Goal: Check status: Check status

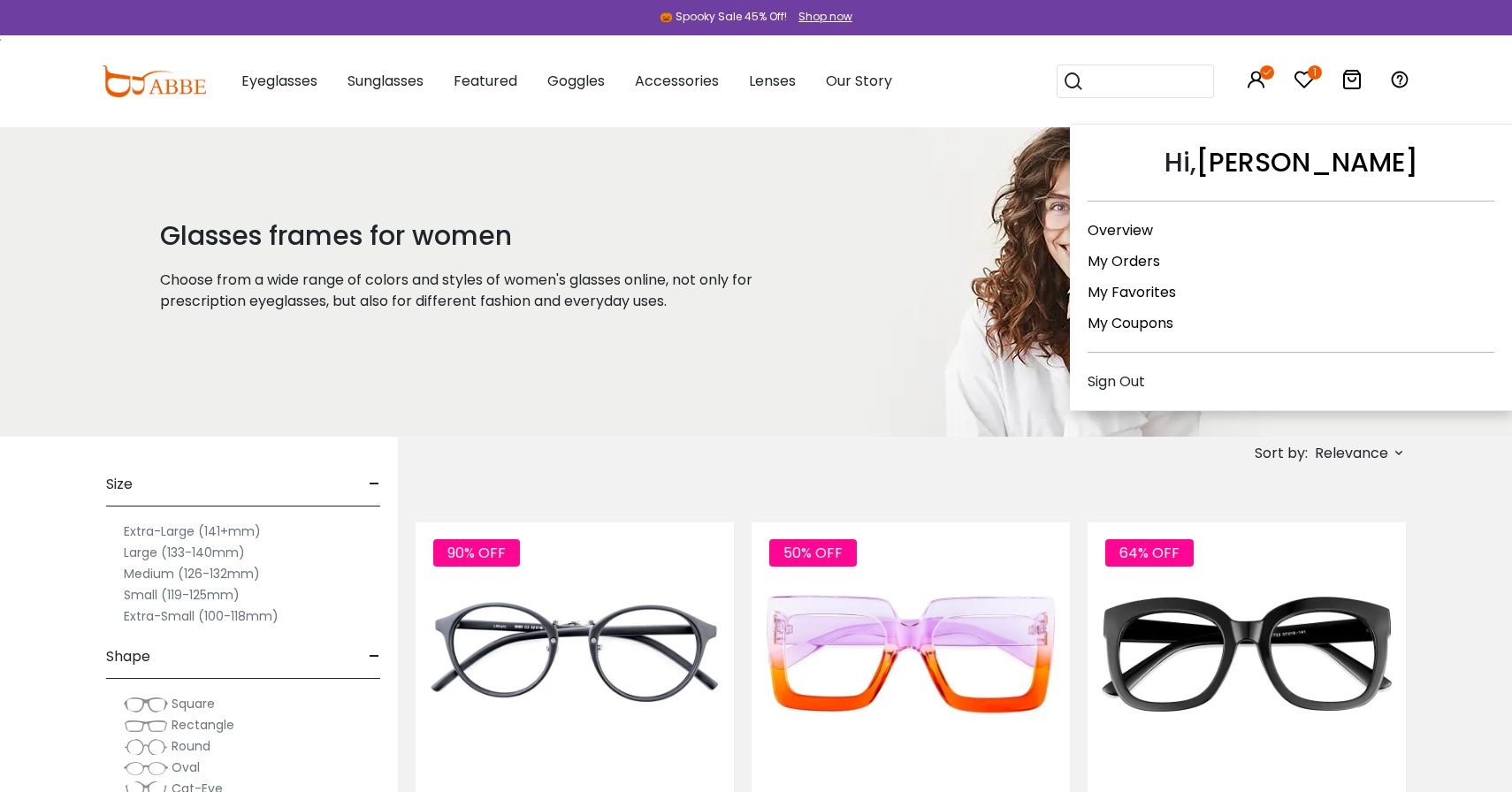
click at [1261, 79] on icon at bounding box center [1256, 79] width 22 height 22
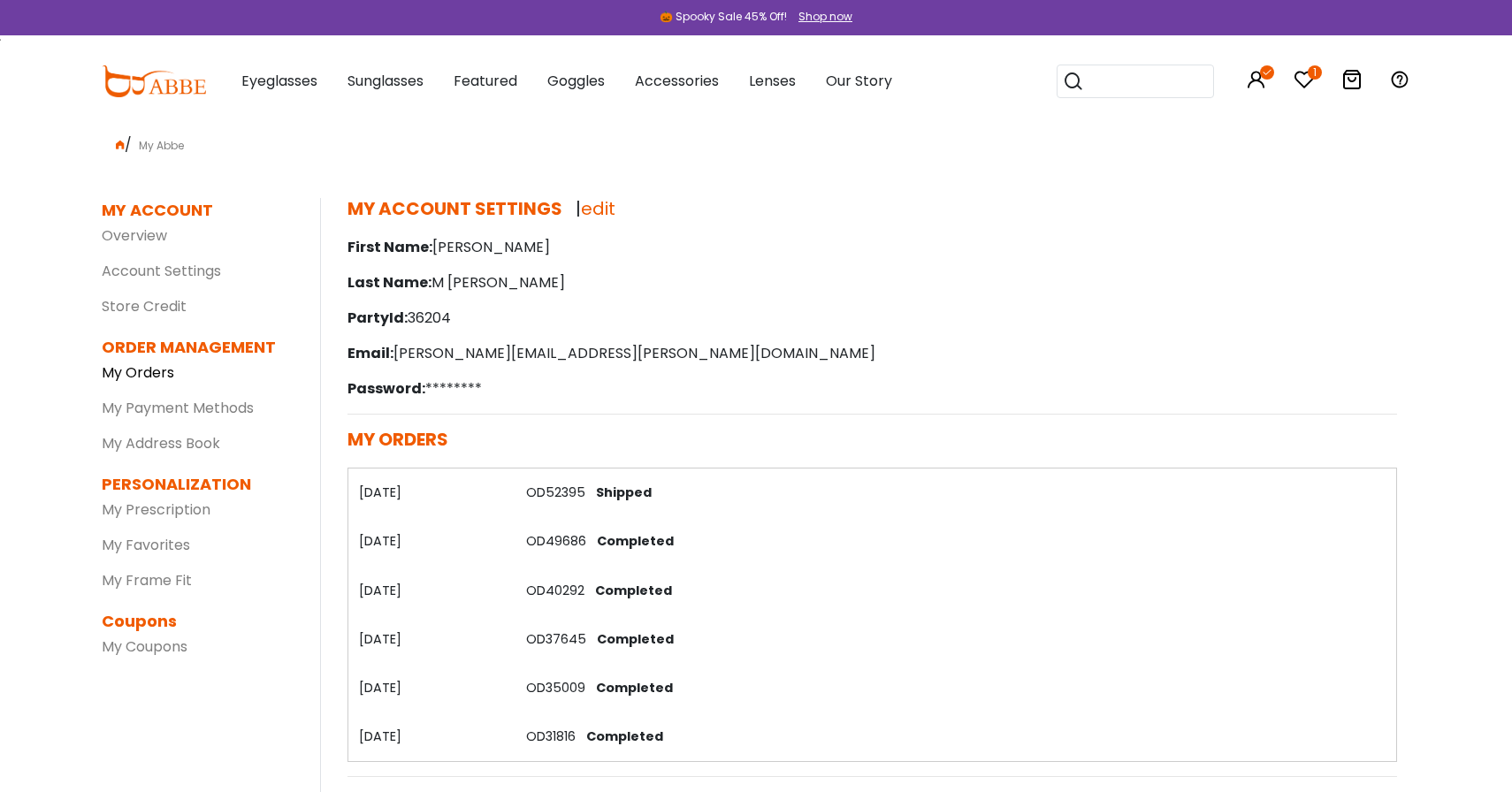
click at [149, 367] on link "My Orders" at bounding box center [138, 373] width 73 height 21
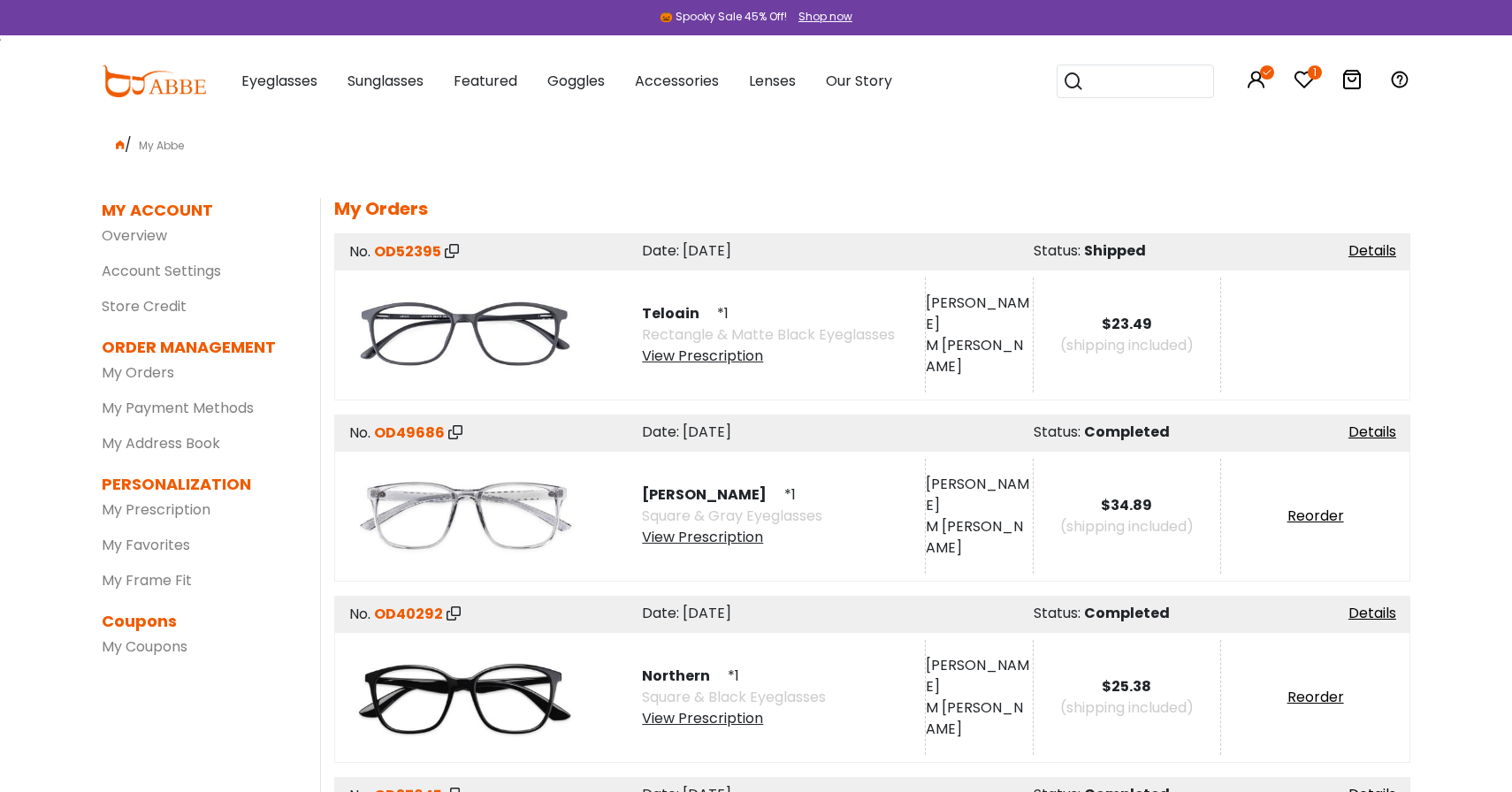
click at [514, 349] on img at bounding box center [465, 335] width 230 height 115
click at [1376, 249] on link "Details" at bounding box center [1372, 251] width 48 height 21
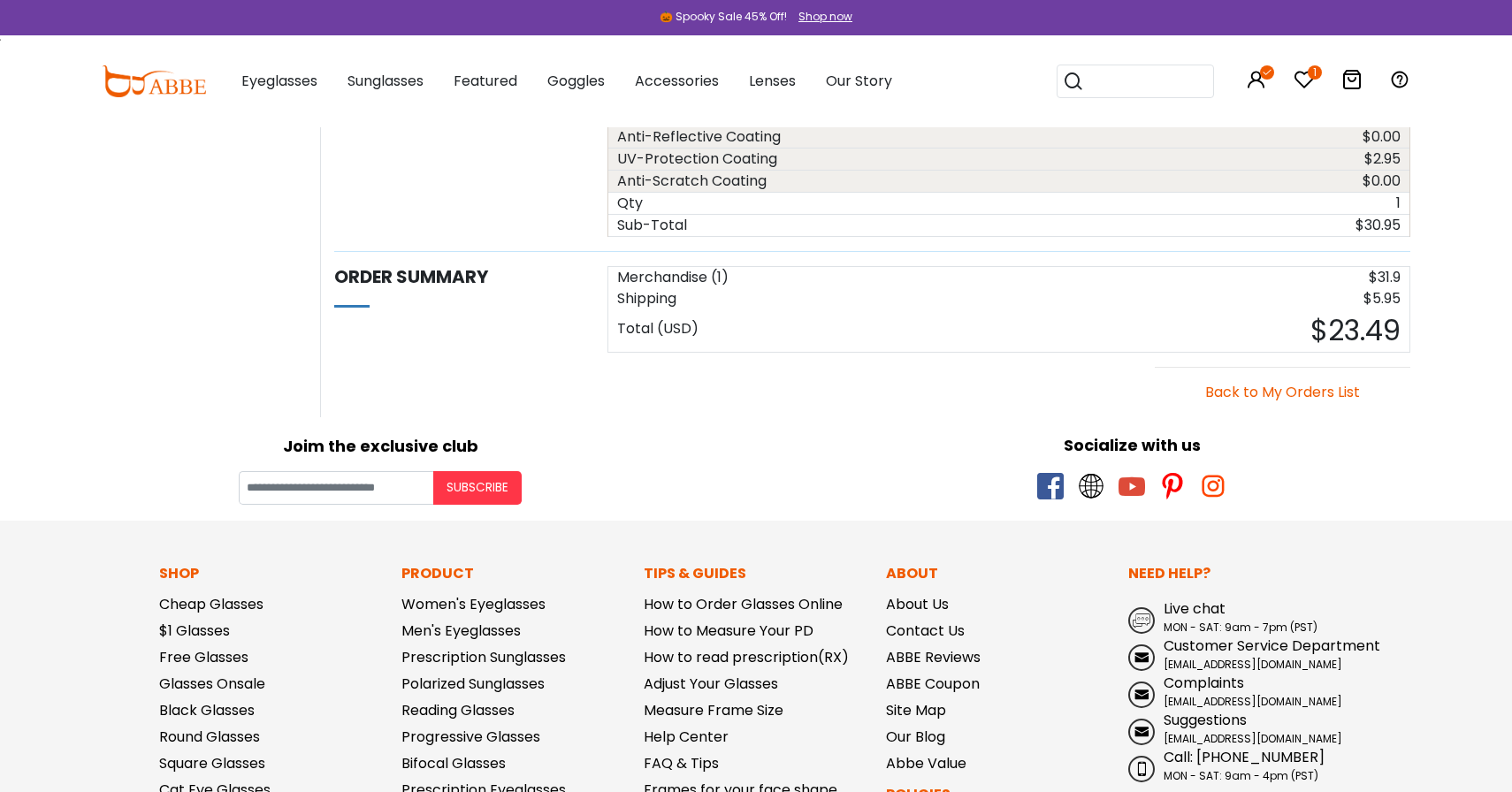
scroll to position [1368, 0]
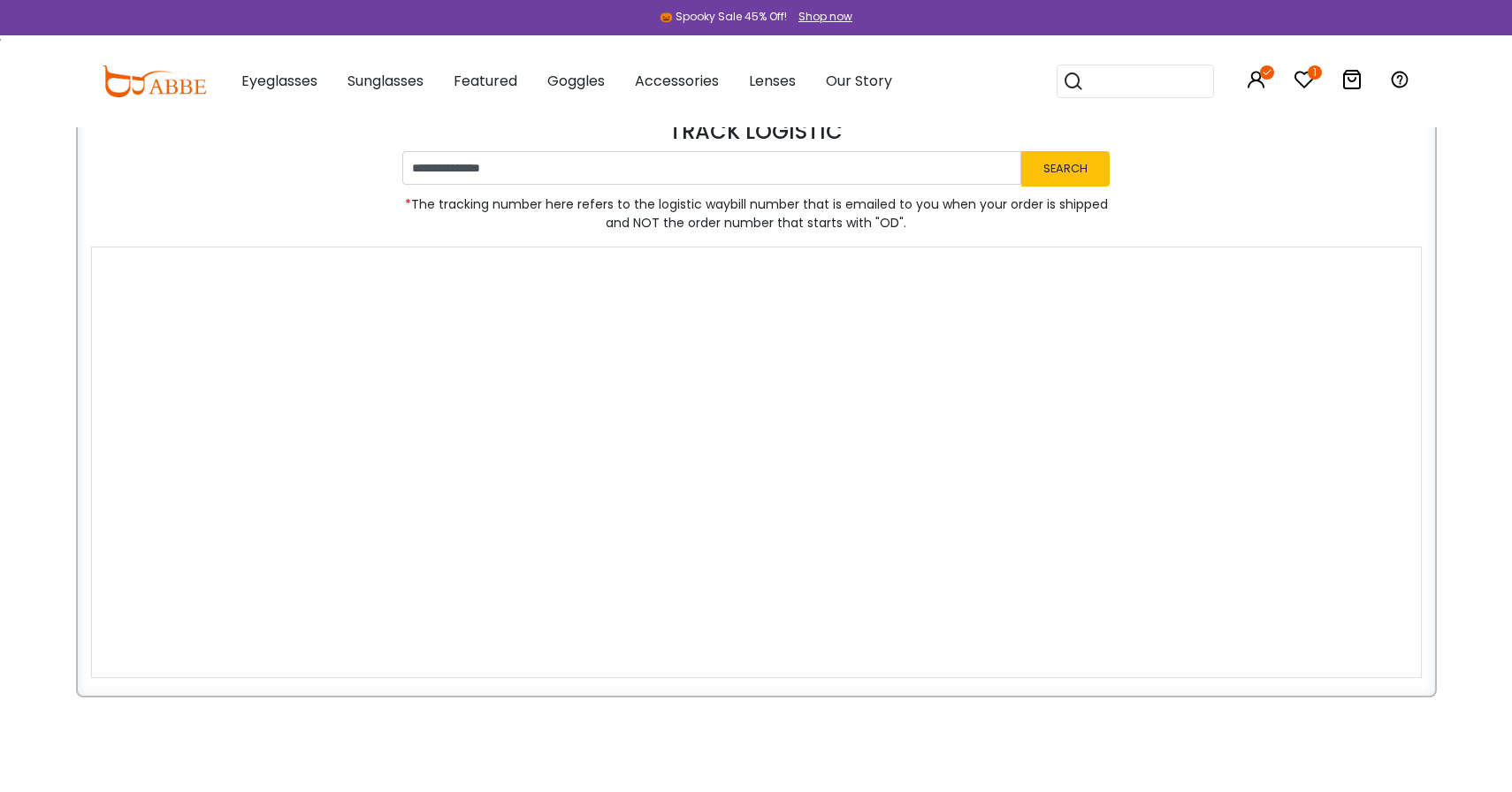
scroll to position [49, 0]
